Goal: Register for event/course

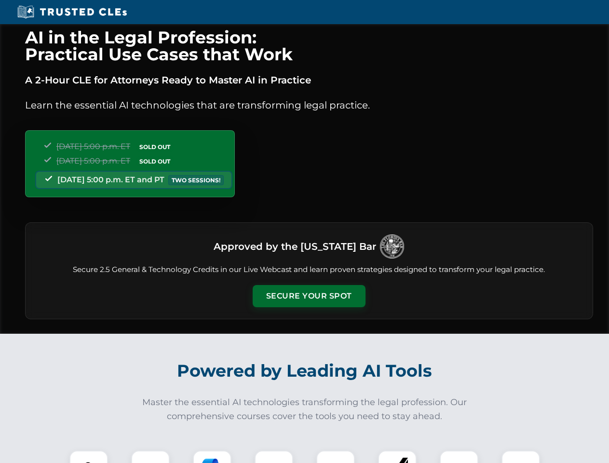
click at [309, 296] on button "Secure Your Spot" at bounding box center [309, 296] width 113 height 22
click at [89, 457] on img at bounding box center [89, 470] width 28 height 28
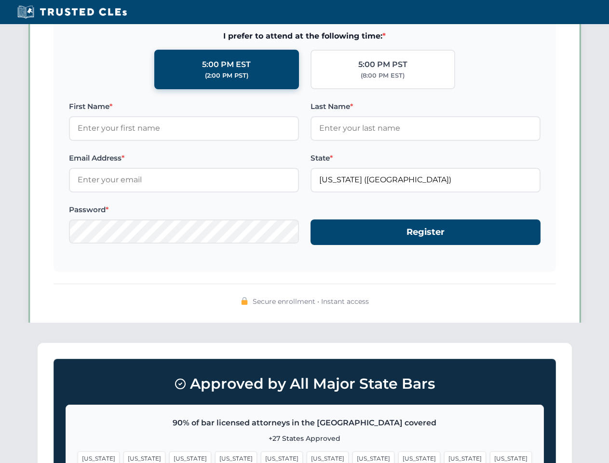
click at [353, 457] on span "[US_STATE]" at bounding box center [374, 459] width 42 height 14
click at [444, 457] on span "[US_STATE]" at bounding box center [465, 459] width 42 height 14
